Goal: Contribute content: Add original content to the website for others to see

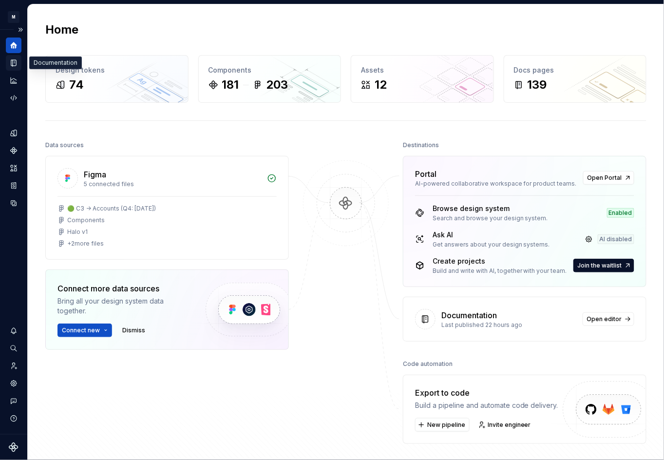
click at [11, 64] on icon "Documentation" at bounding box center [13, 62] width 9 height 9
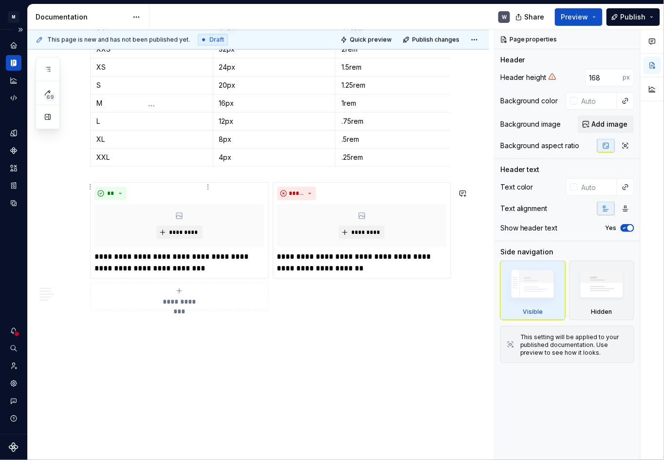
scroll to position [1494, 0]
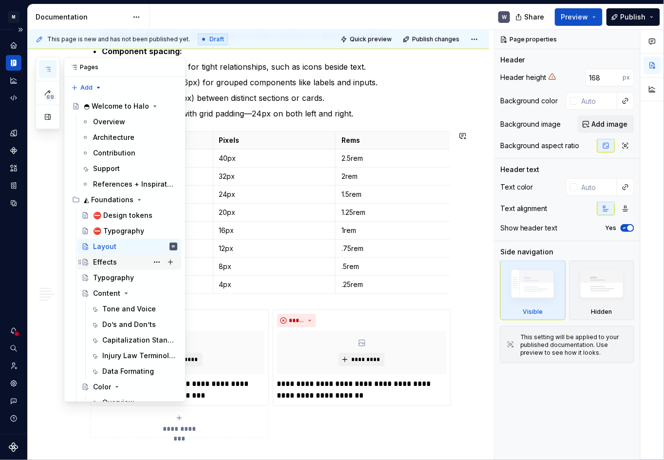
click at [124, 258] on div "Effects" at bounding box center [135, 262] width 84 height 14
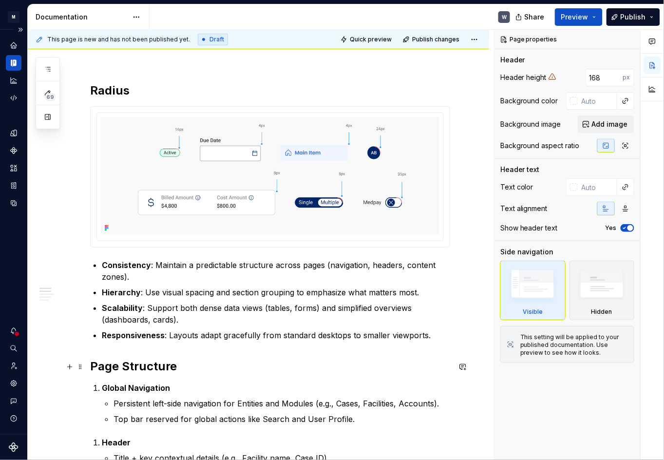
scroll to position [88, 0]
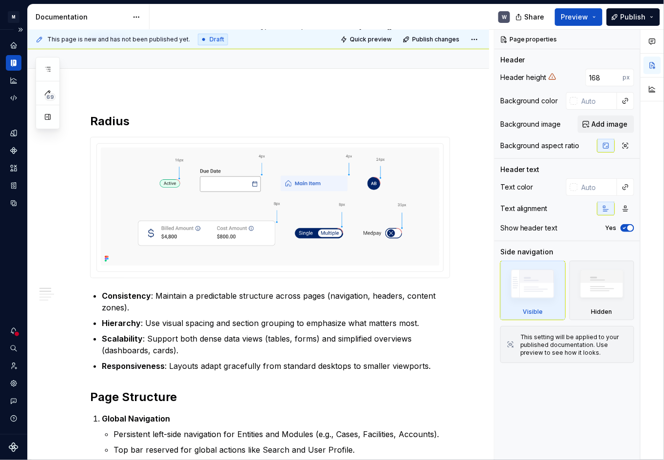
type textarea "*"
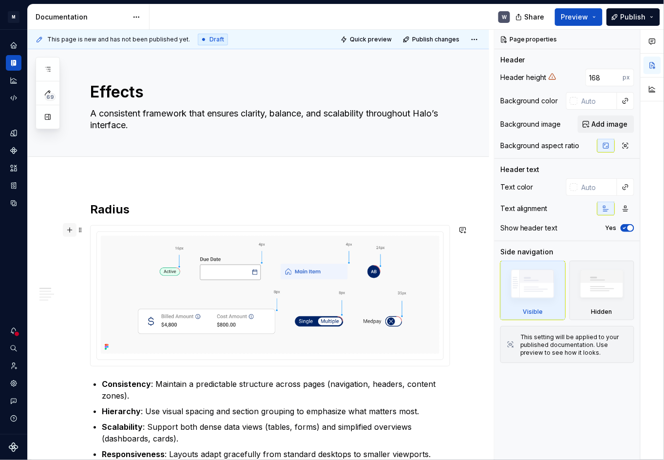
click at [70, 230] on button "button" at bounding box center [70, 230] width 14 height 14
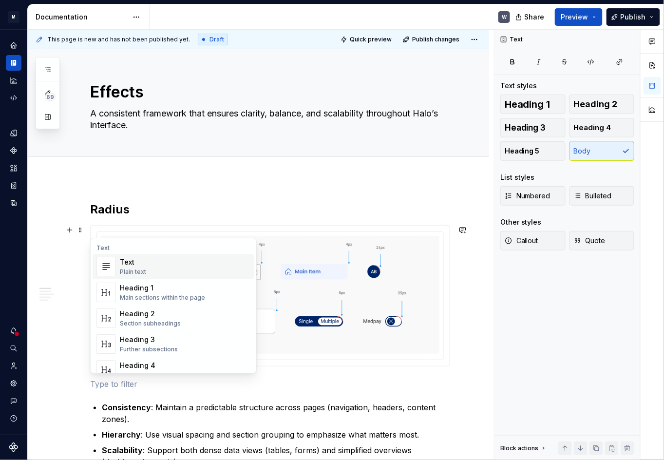
click at [160, 266] on div "Text Plain text" at bounding box center [185, 266] width 131 height 19
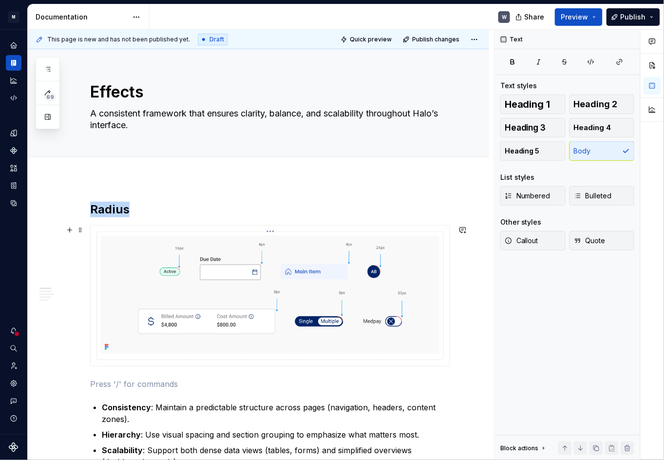
click at [307, 270] on img at bounding box center [270, 295] width 339 height 118
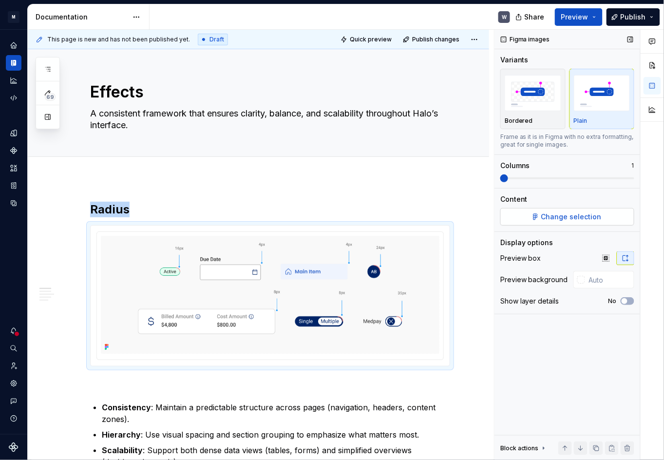
click at [603, 217] on button "Change selection" at bounding box center [567, 217] width 134 height 18
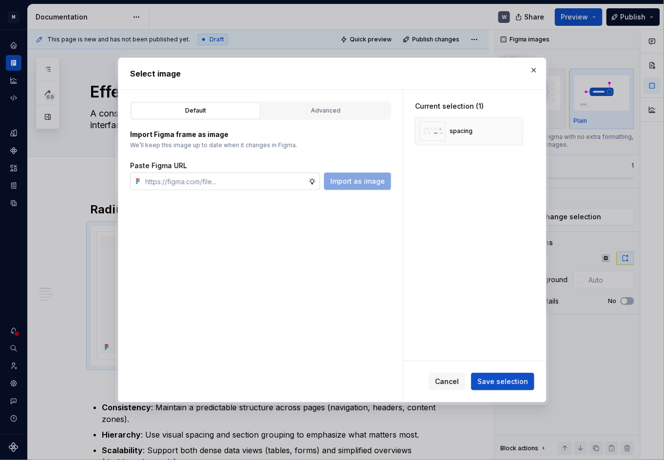
click at [247, 186] on input "text" at bounding box center [225, 182] width 167 height 18
type textarea "*"
click at [194, 182] on input "text" at bounding box center [225, 182] width 167 height 18
paste input "[URL][DOMAIN_NAME]"
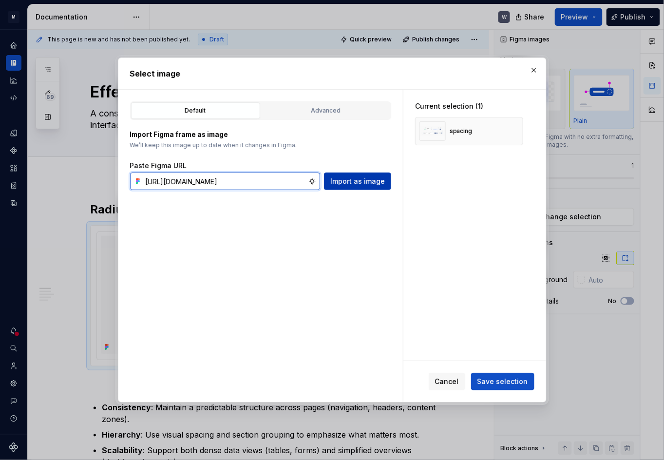
type input "[URL][DOMAIN_NAME]"
click at [341, 184] on span "Import as image" at bounding box center [357, 181] width 55 height 10
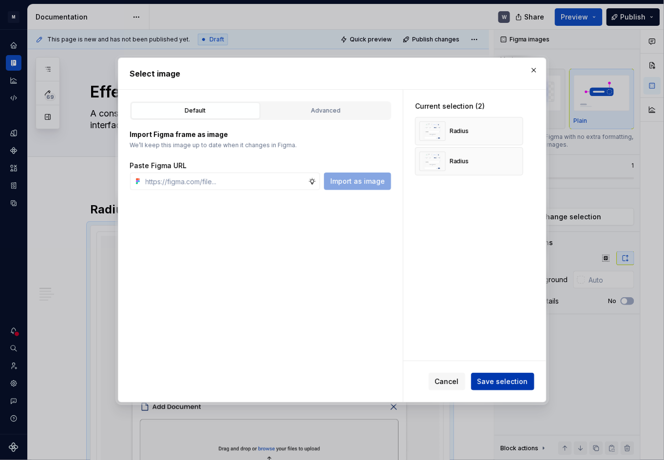
click at [503, 384] on span "Save selection" at bounding box center [503, 382] width 51 height 10
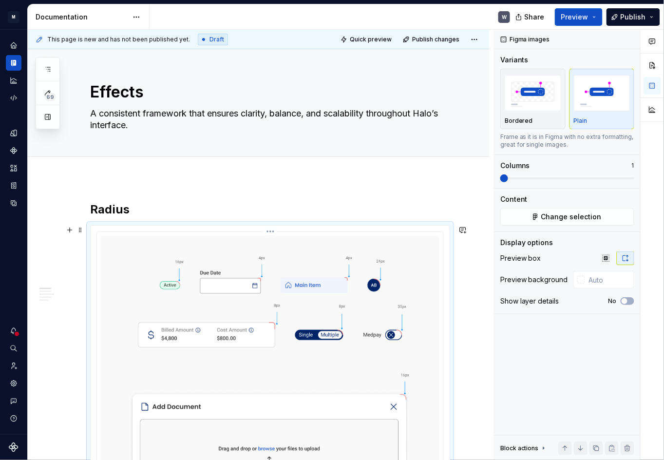
scroll to position [44, 0]
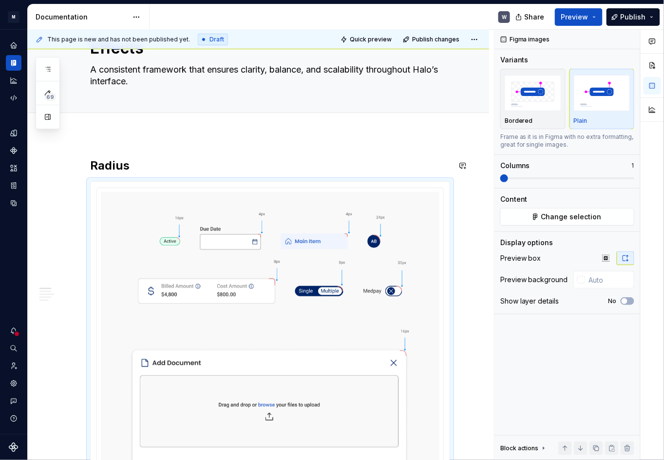
type textarea "*"
